Goal: Task Accomplishment & Management: Manage account settings

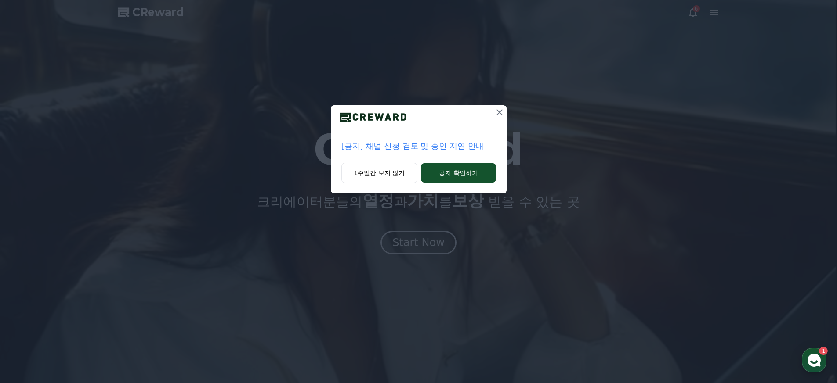
click at [434, 148] on p "[공지] 채널 신청 검토 및 승인 지연 안내" at bounding box center [418, 146] width 155 height 12
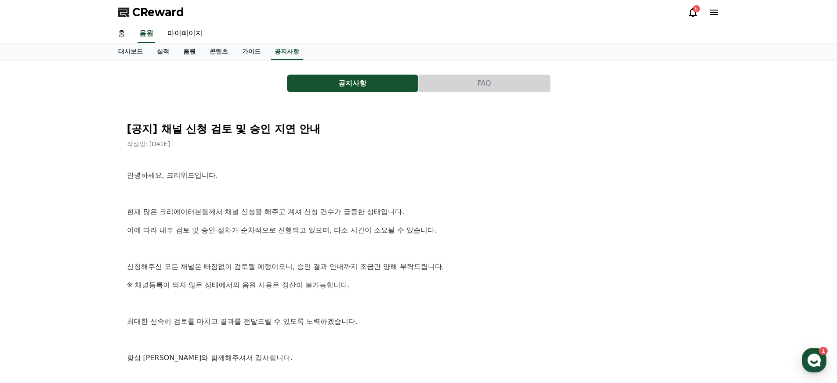
click at [180, 55] on link "음원" at bounding box center [189, 51] width 26 height 17
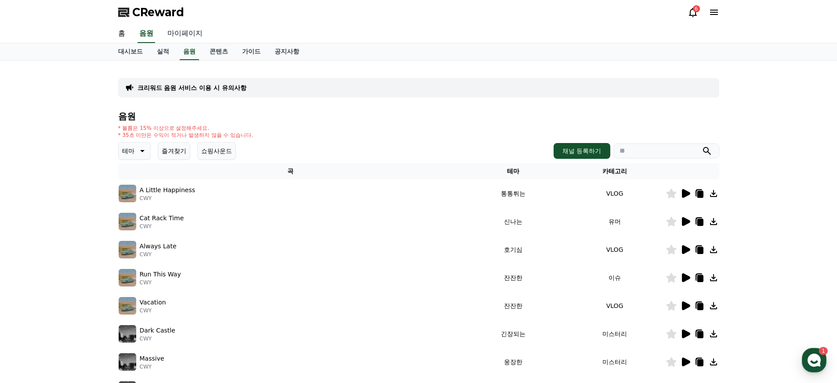
click at [179, 38] on link "마이페이지" at bounding box center [184, 34] width 49 height 18
select select "**********"
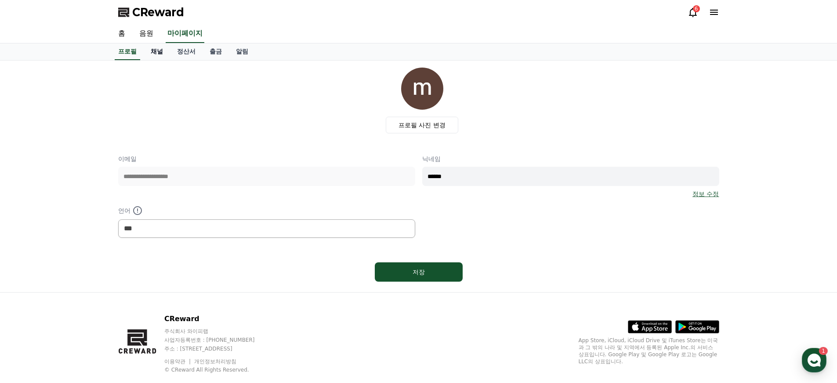
click at [148, 54] on link "채널" at bounding box center [157, 51] width 26 height 17
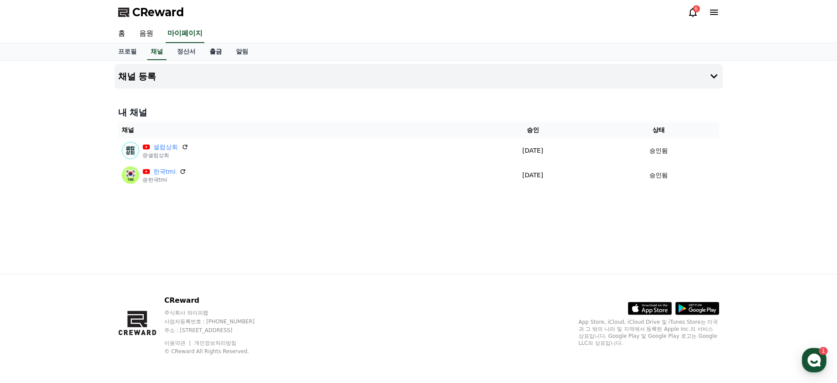
click at [208, 56] on link "출금" at bounding box center [215, 51] width 26 height 17
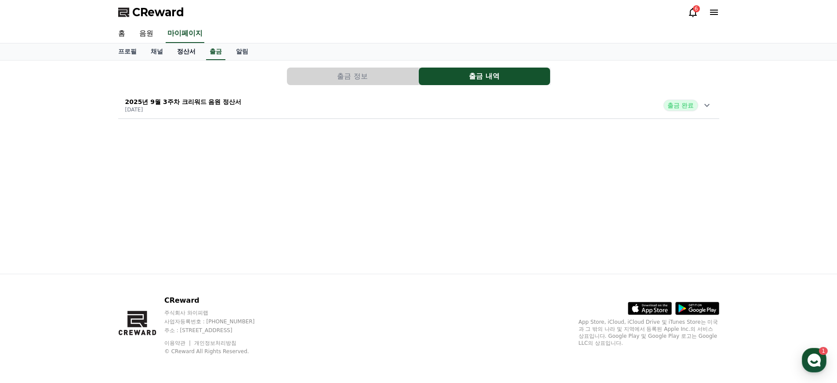
click at [175, 56] on link "정산서" at bounding box center [186, 51] width 33 height 17
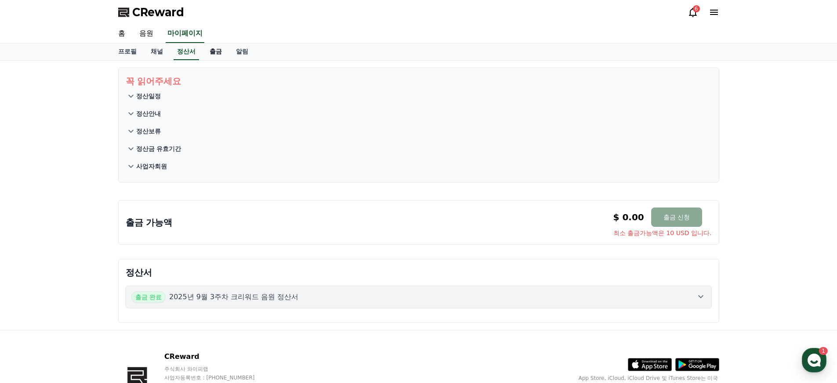
click at [204, 54] on link "출금" at bounding box center [215, 51] width 26 height 17
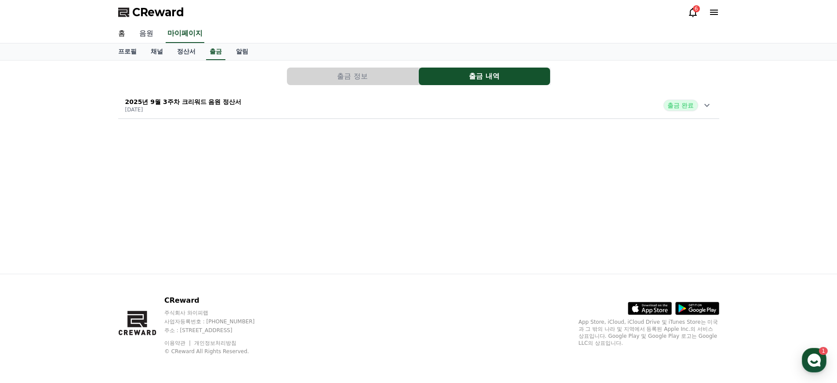
click at [142, 34] on link "음원" at bounding box center [146, 34] width 28 height 18
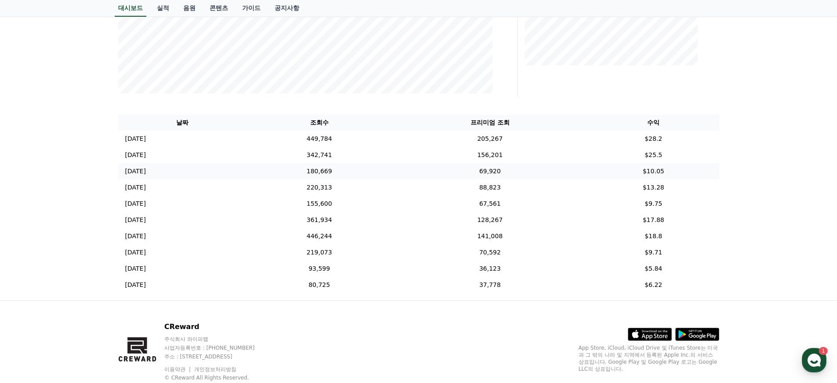
scroll to position [260, 0]
